Goal: Transaction & Acquisition: Purchase product/service

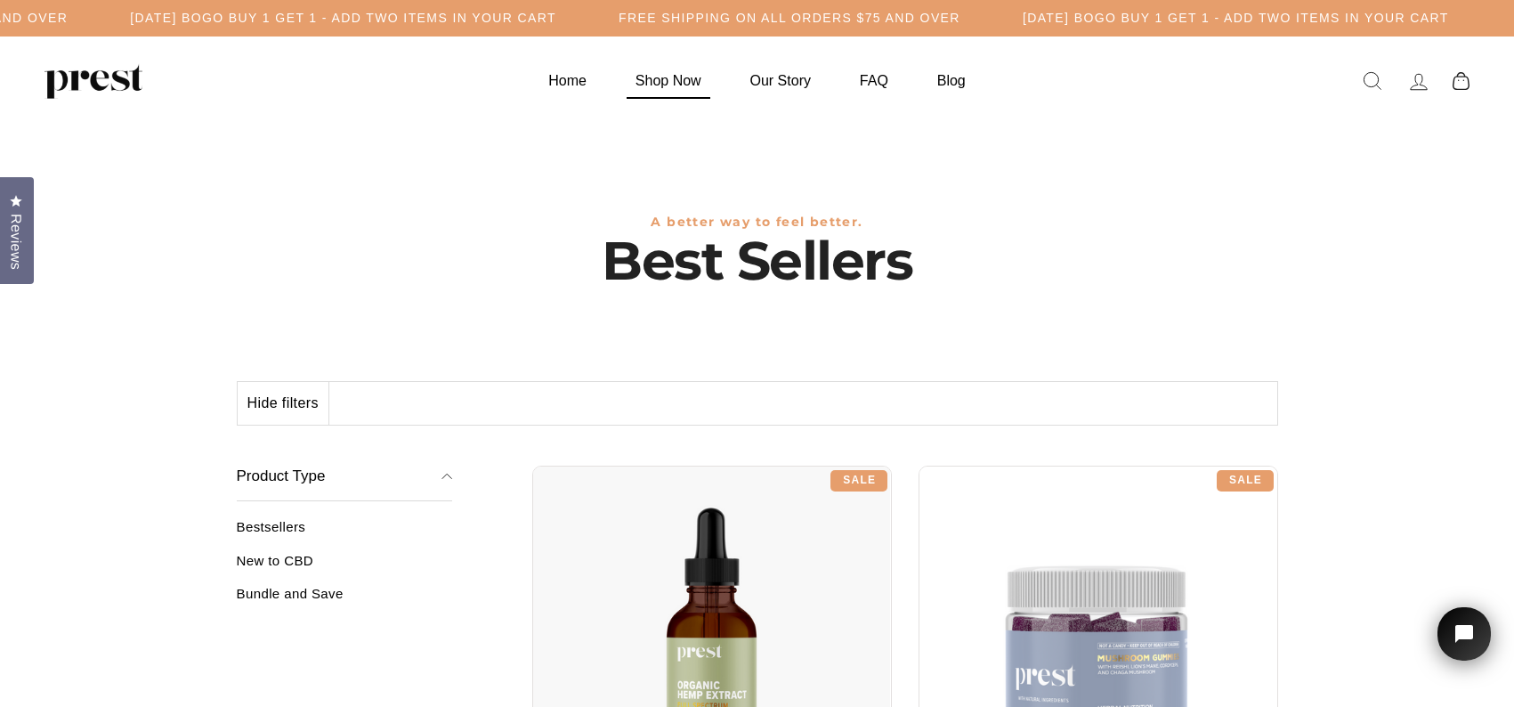
click at [684, 75] on link "Shop Now" at bounding box center [668, 80] width 110 height 35
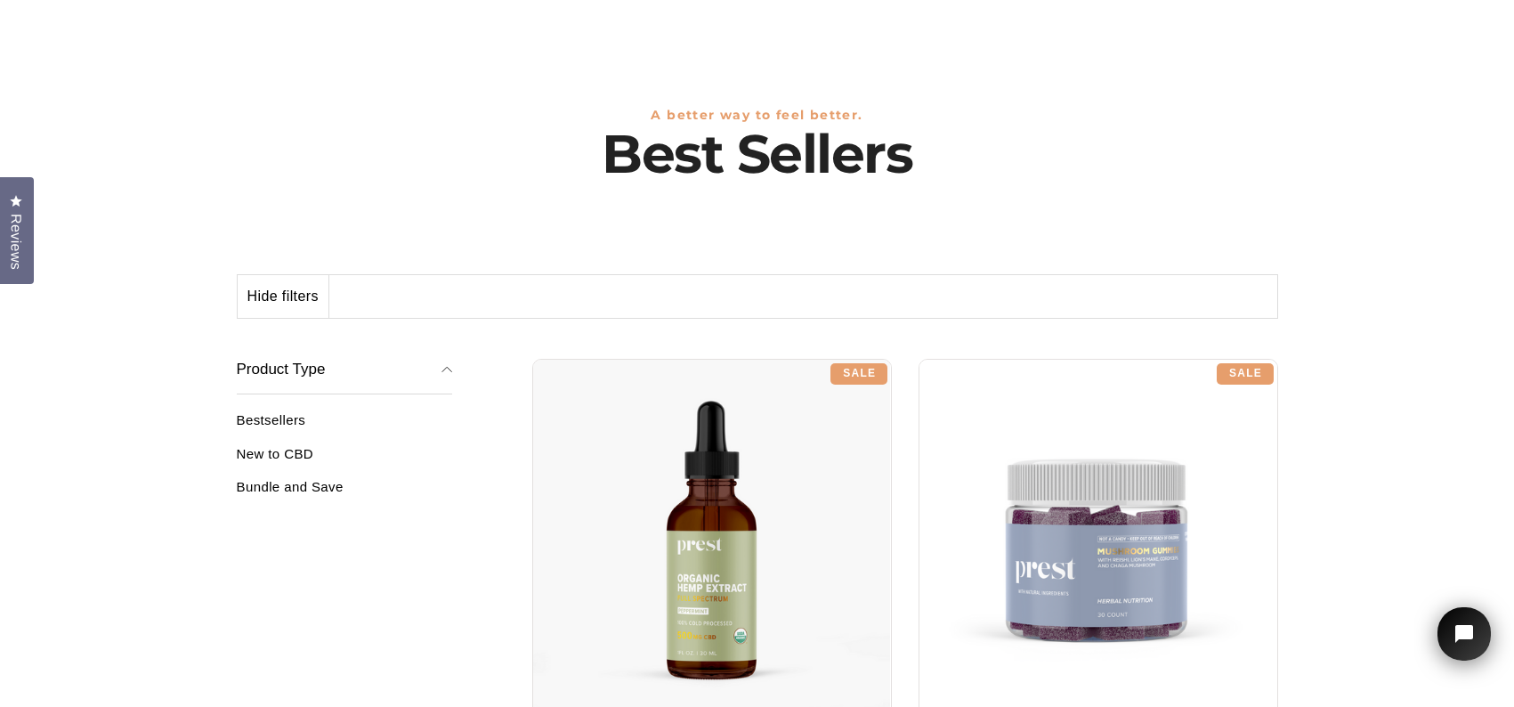
scroll to position [89, 0]
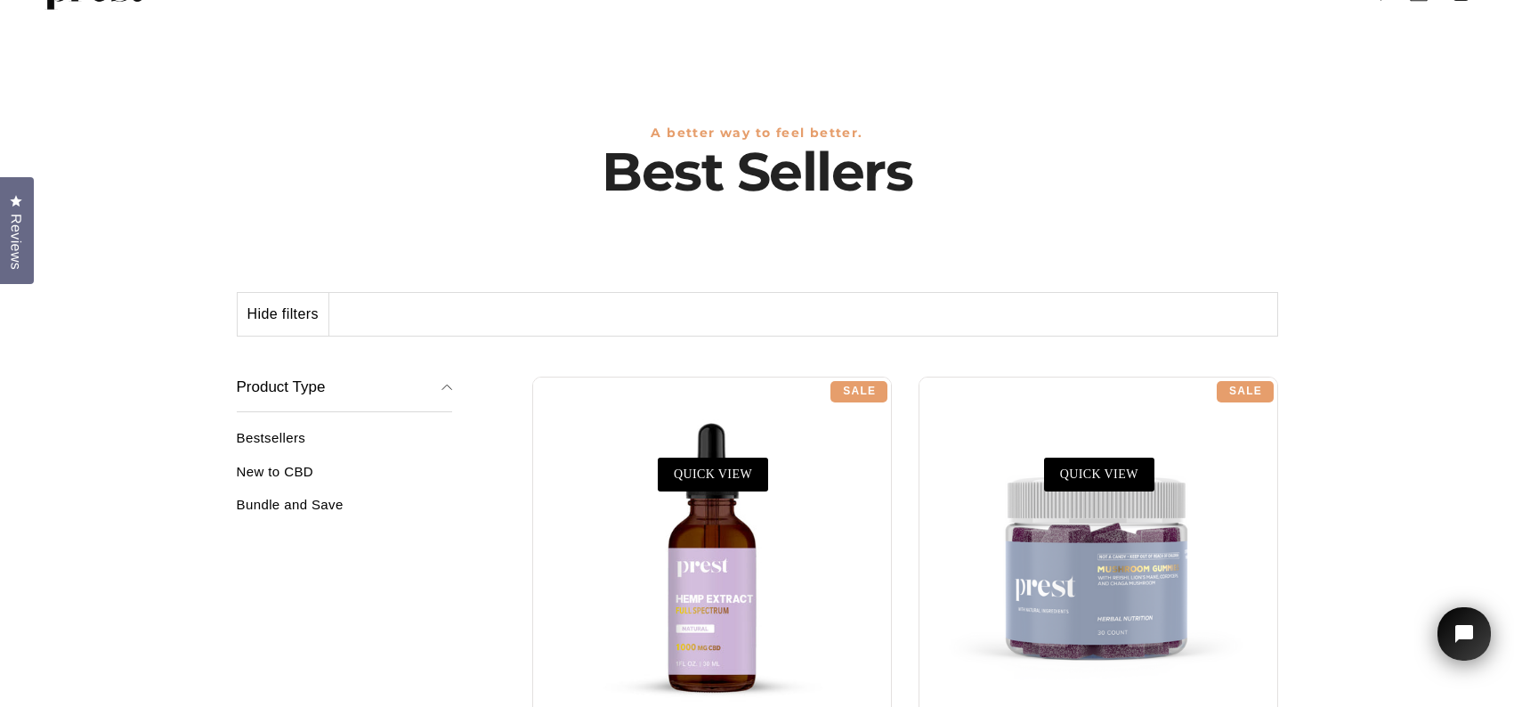
click at [698, 544] on div at bounding box center [712, 556] width 360 height 360
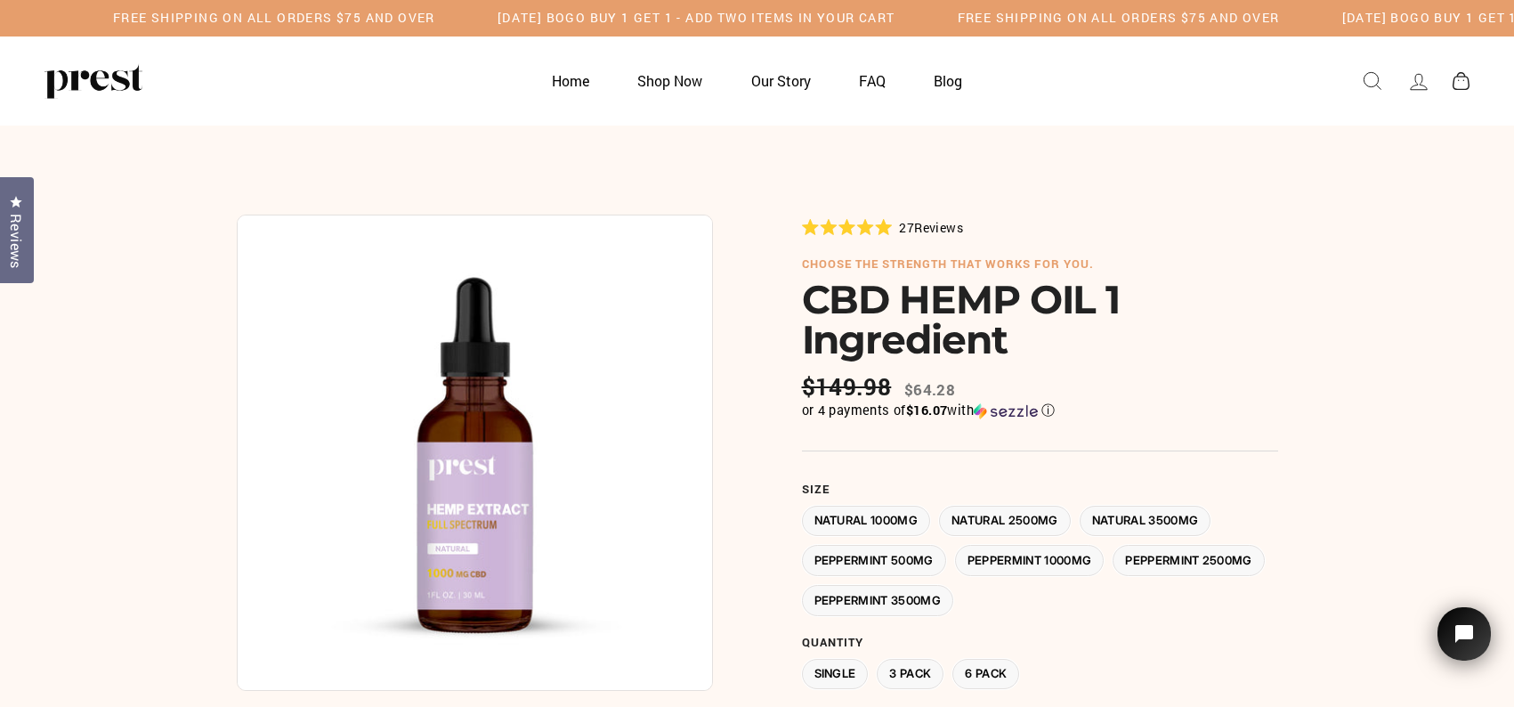
click at [954, 596] on label "Peppermint 3500MG" at bounding box center [878, 600] width 152 height 31
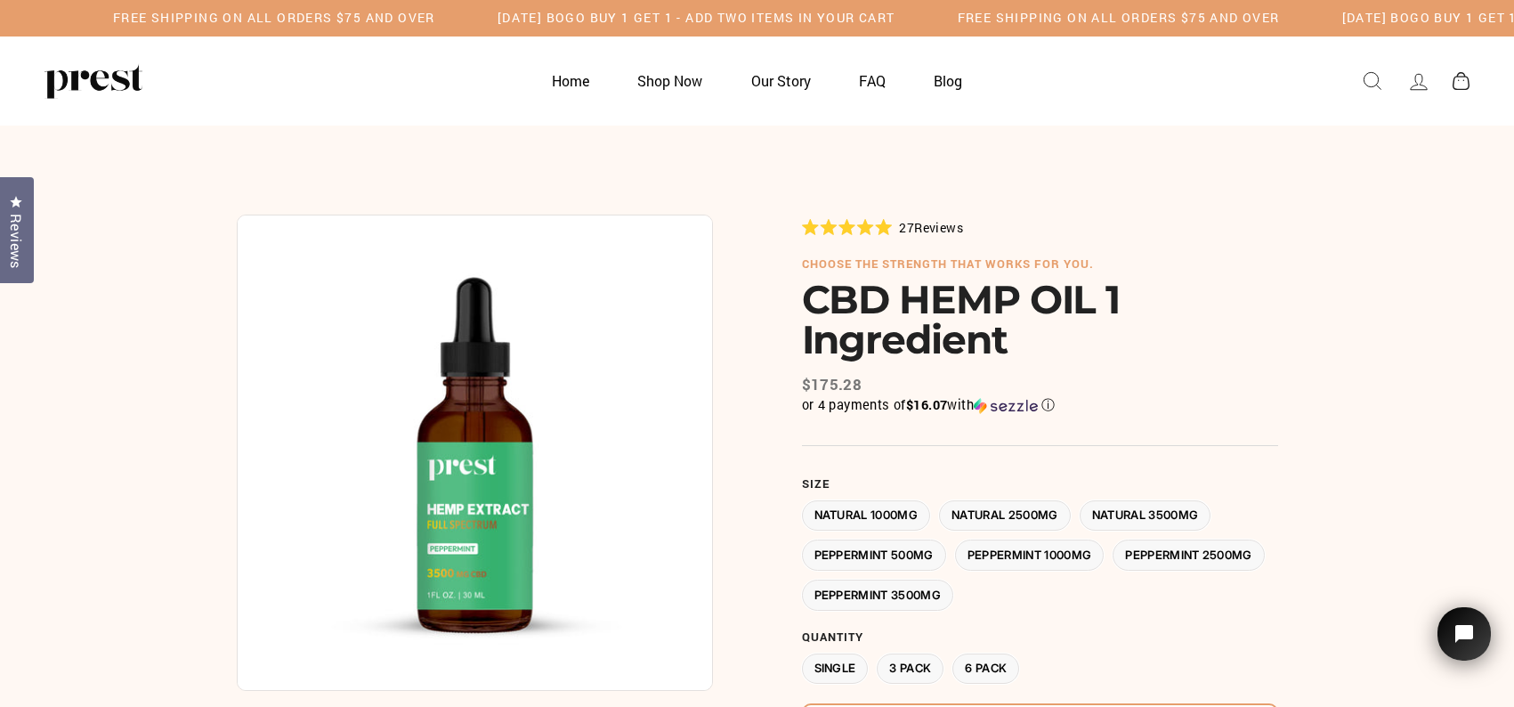
click at [1182, 508] on label "Natural 3500MG" at bounding box center [1145, 515] width 132 height 31
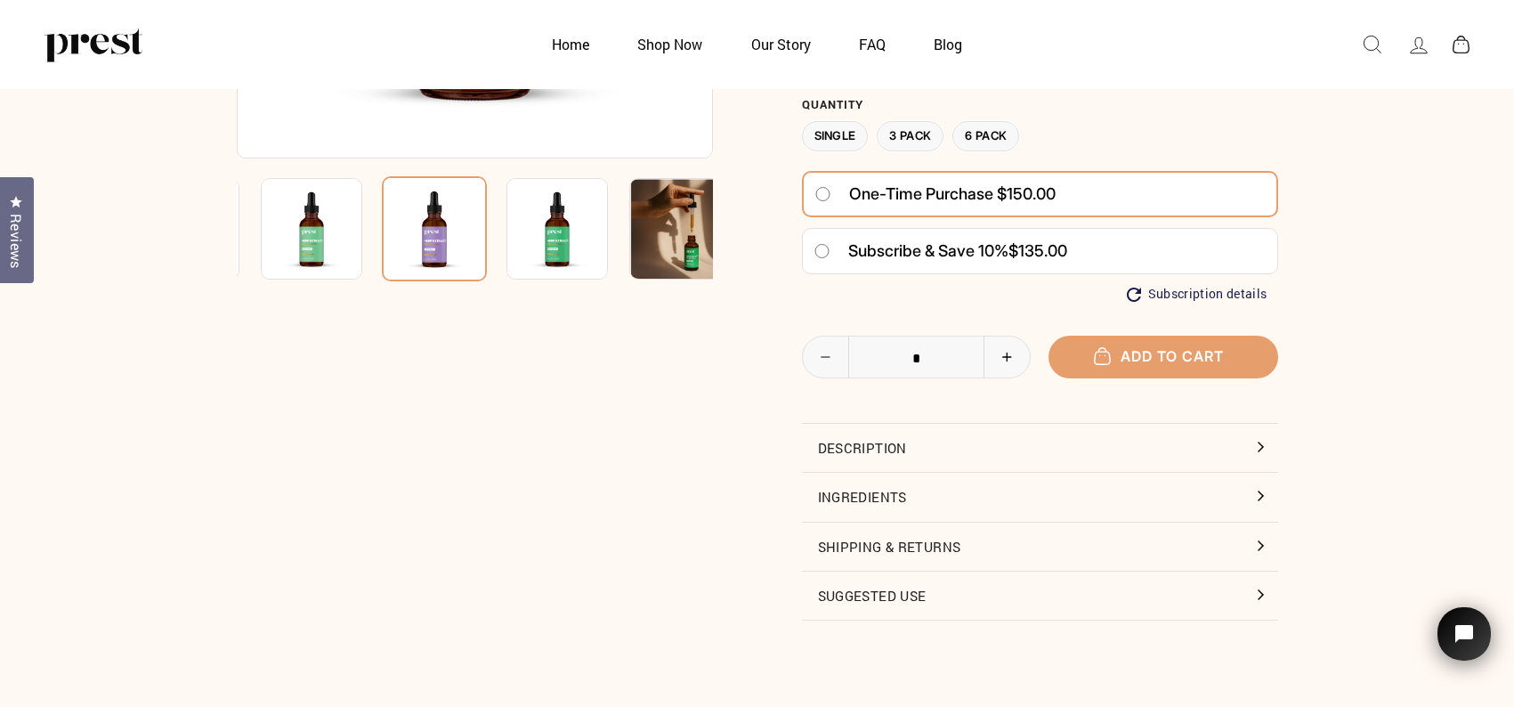
scroll to position [445, 0]
click at [1263, 444] on button "Description" at bounding box center [1040, 446] width 476 height 48
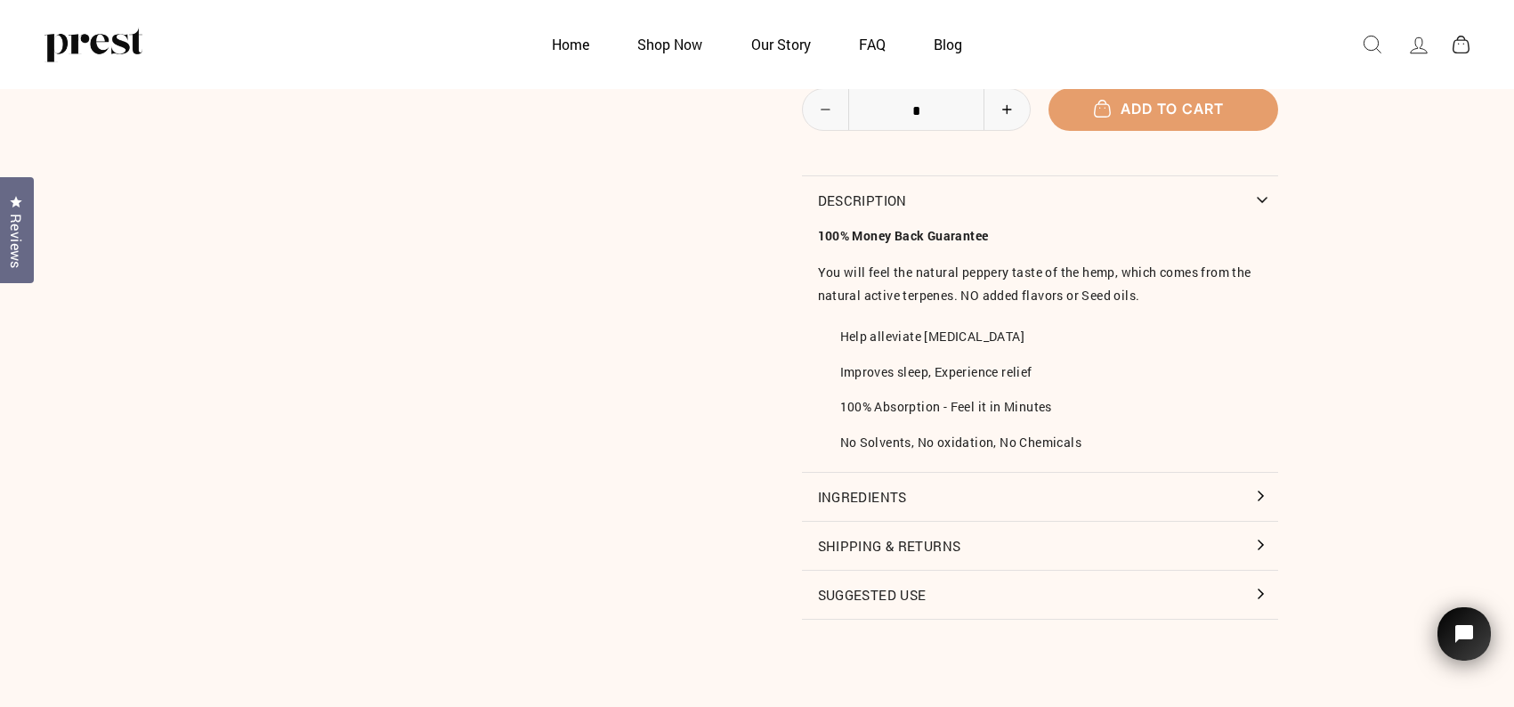
scroll to position [712, 0]
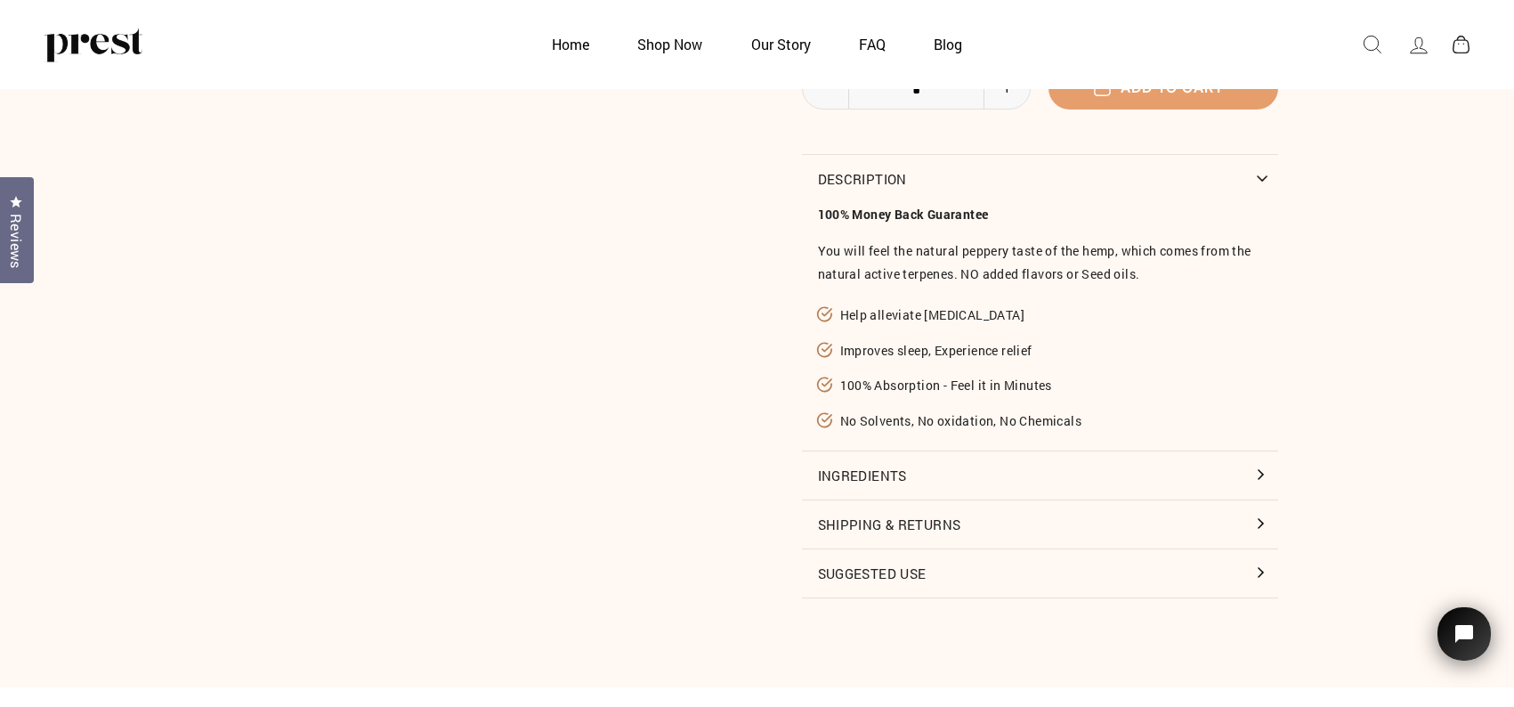
click at [1254, 174] on button "Description" at bounding box center [1040, 179] width 476 height 48
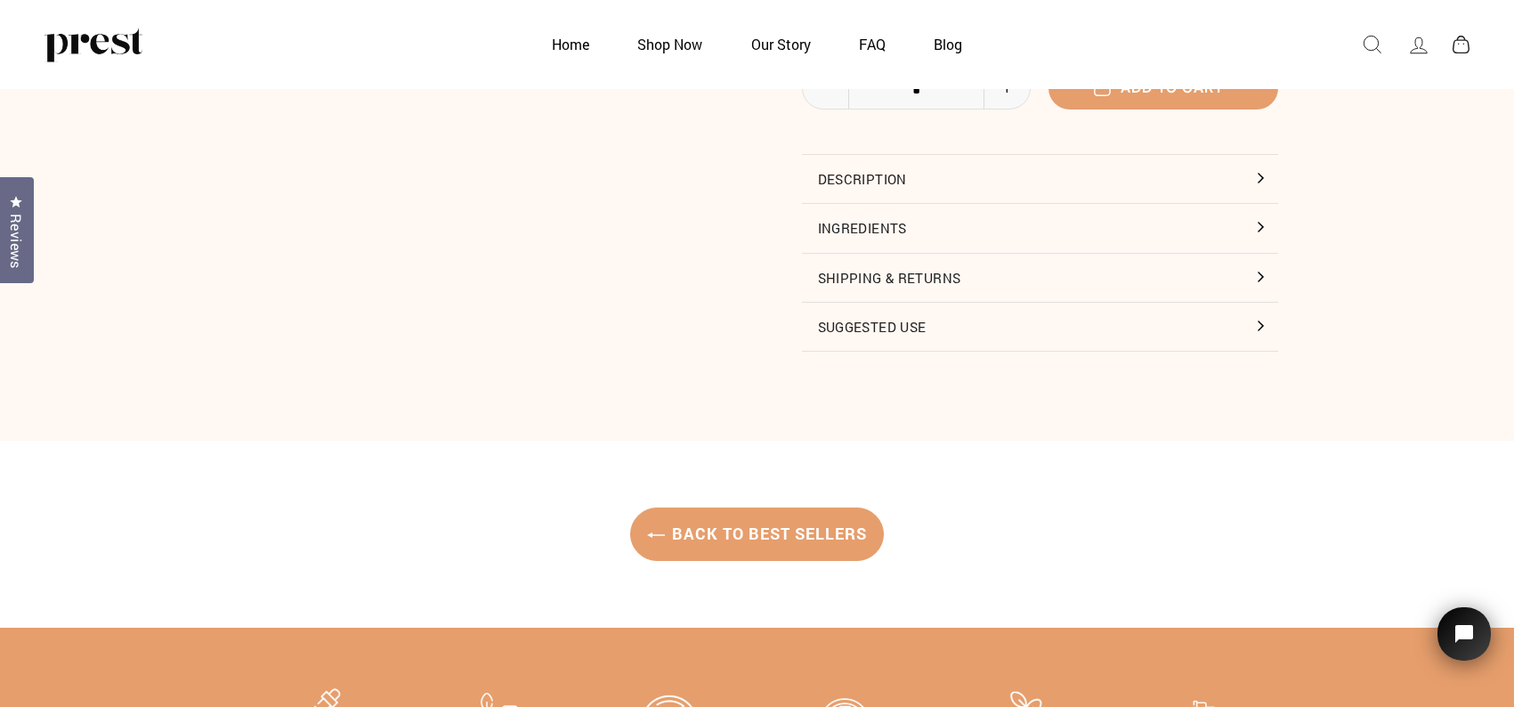
click at [1257, 223] on button "Ingredients" at bounding box center [1040, 228] width 476 height 48
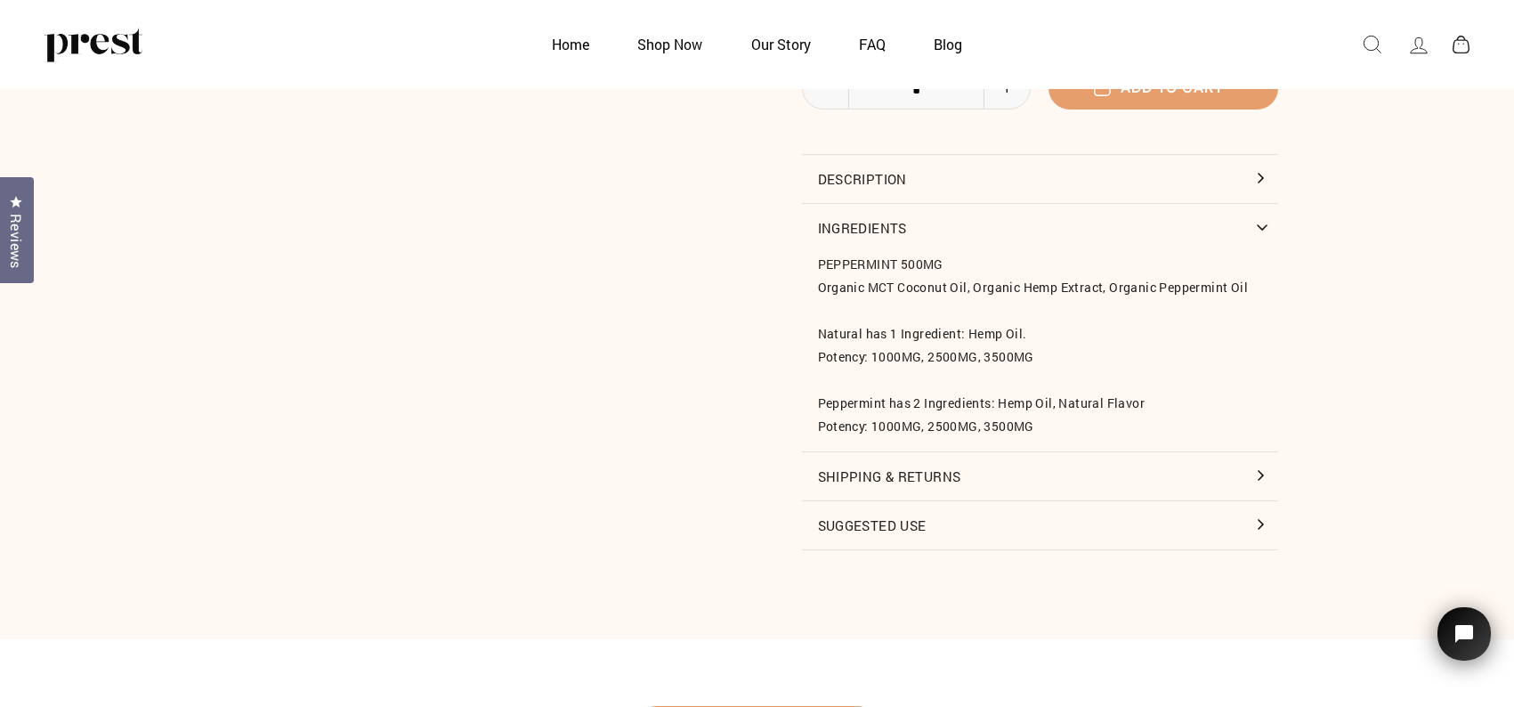
click at [1257, 518] on button "Suggested Use" at bounding box center [1040, 525] width 476 height 48
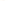
scroll to position [890, 0]
